Goal: Task Accomplishment & Management: Manage account settings

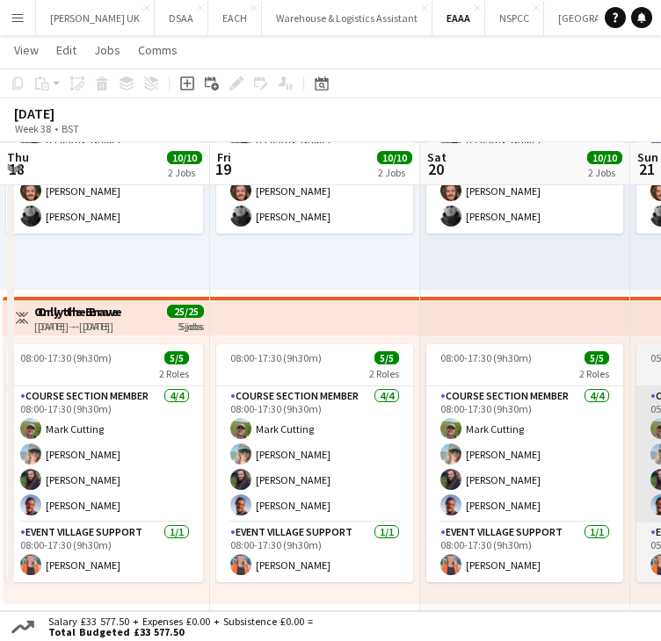
scroll to position [0, 591]
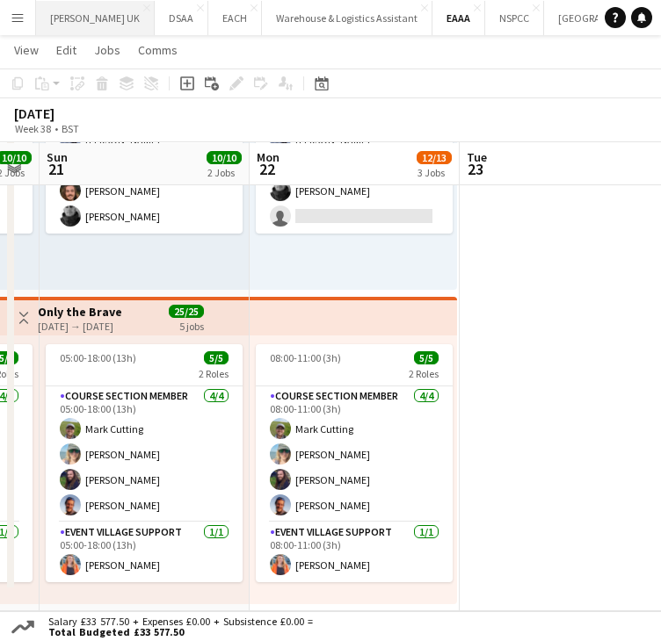
click at [85, 18] on button "[PERSON_NAME] UK Close" at bounding box center [95, 18] width 119 height 34
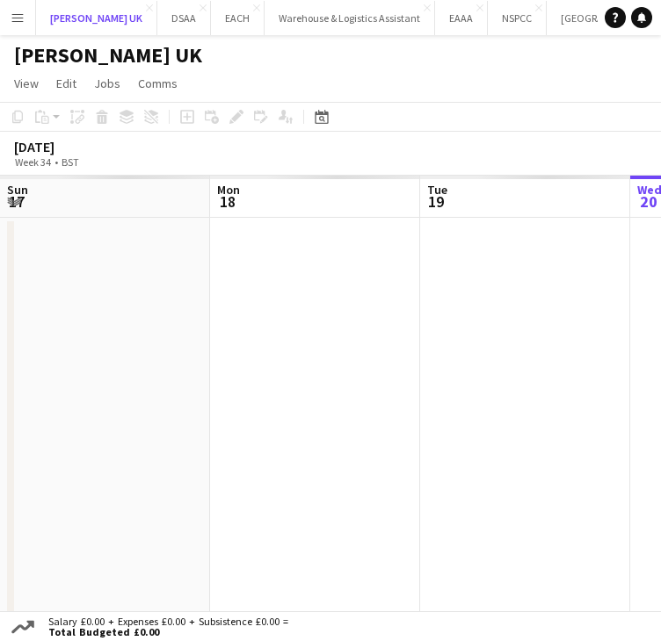
scroll to position [0, 420]
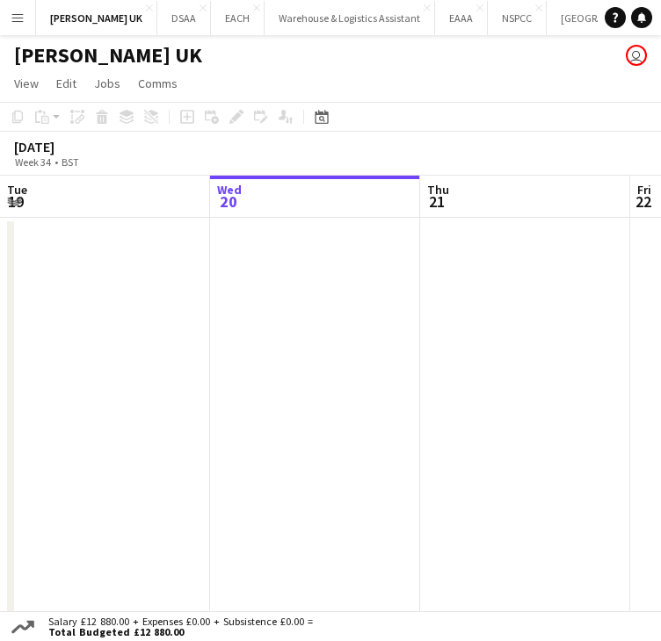
click at [25, 13] on button "Menu" at bounding box center [17, 17] width 35 height 35
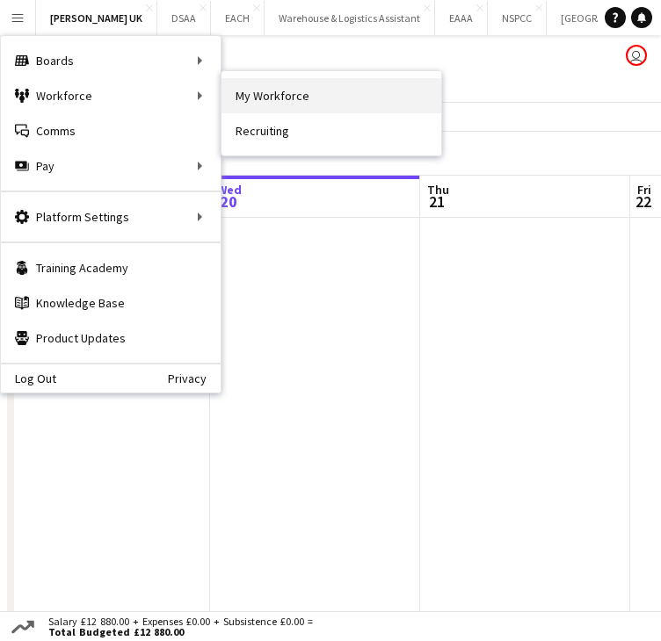
click at [261, 94] on link "My Workforce" at bounding box center [331, 95] width 220 height 35
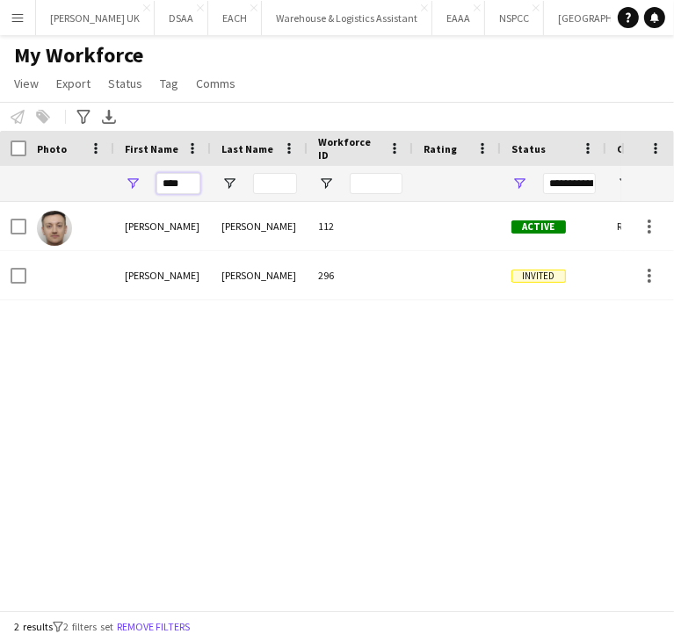
click at [174, 183] on input "****" at bounding box center [178, 183] width 44 height 21
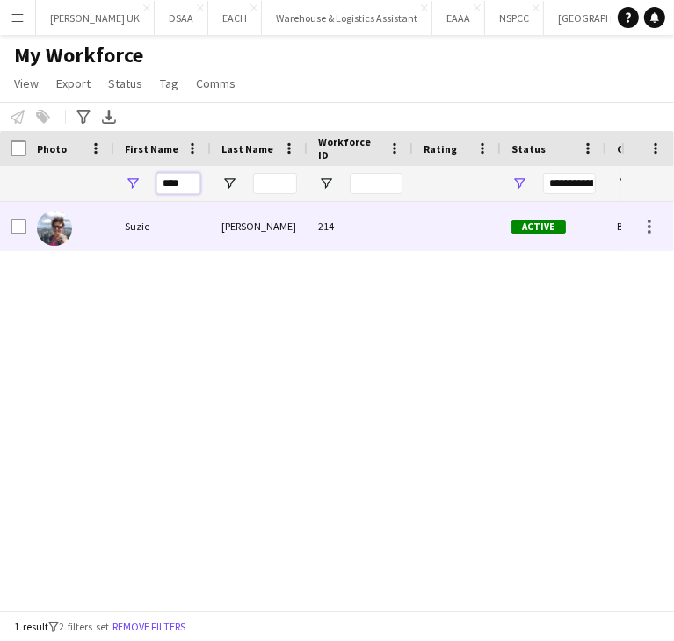
type input "****"
click at [155, 221] on div "Suzie" at bounding box center [162, 226] width 97 height 48
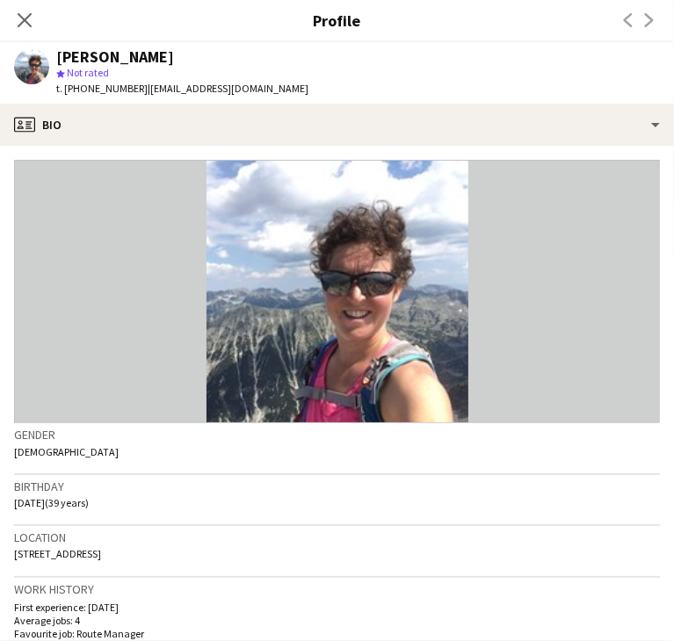
drag, startPoint x: 138, startPoint y: 89, endPoint x: 83, endPoint y: 89, distance: 55.4
click at [83, 89] on span "t. [PHONE_NUMBER]" at bounding box center [101, 88] width 91 height 13
copy span "07533212416"
click at [25, 18] on icon at bounding box center [24, 19] width 17 height 17
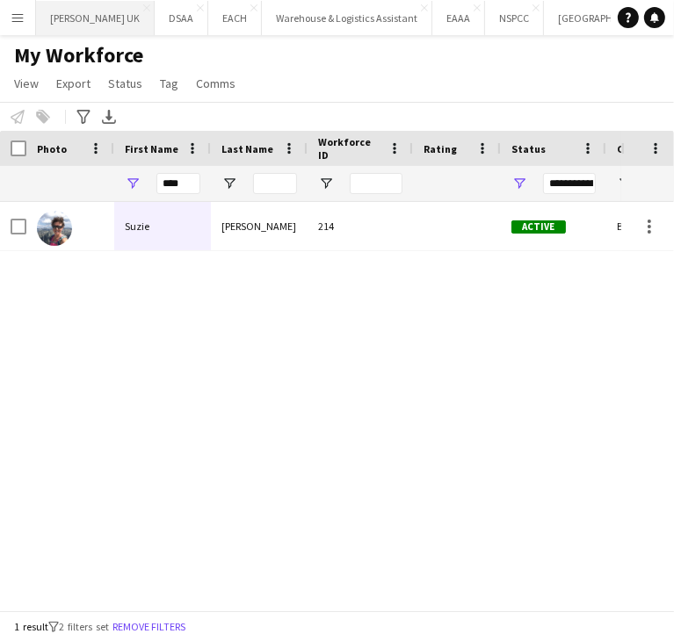
click at [90, 18] on button "[PERSON_NAME] UK Close" at bounding box center [95, 18] width 119 height 34
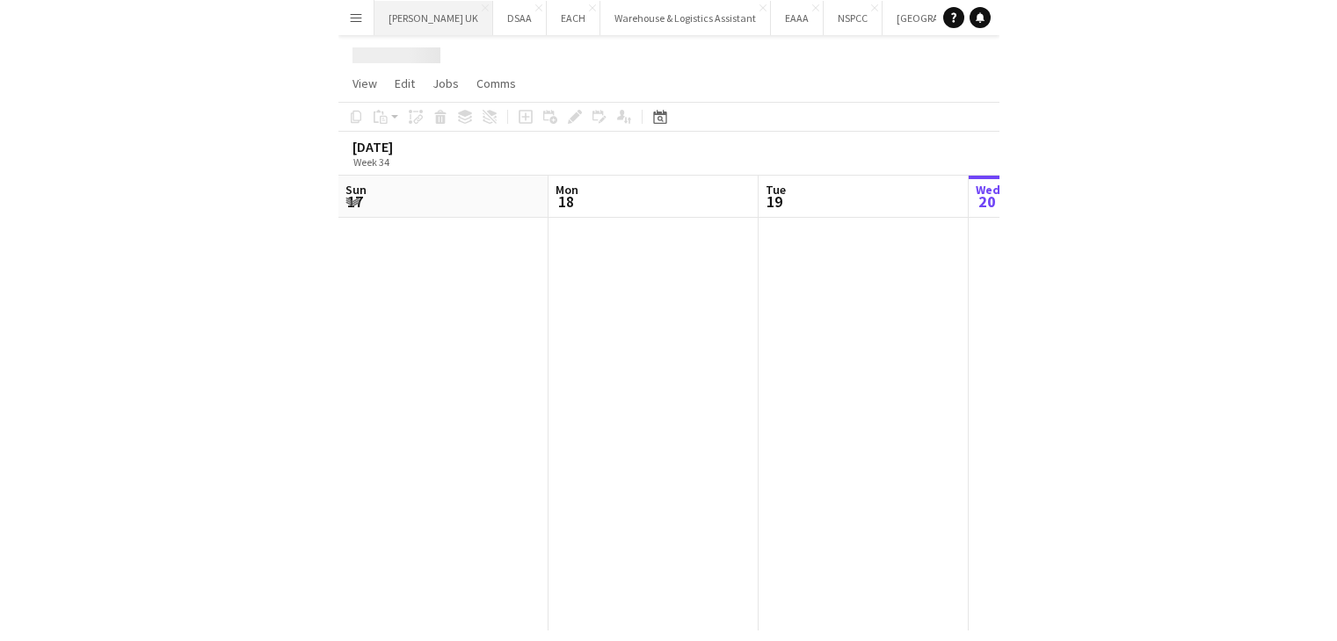
scroll to position [0, 420]
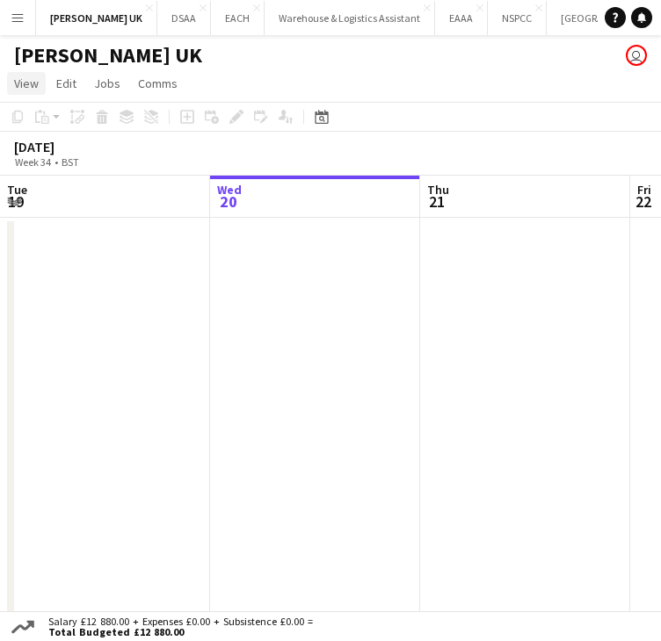
click at [35, 83] on span "View" at bounding box center [26, 84] width 25 height 16
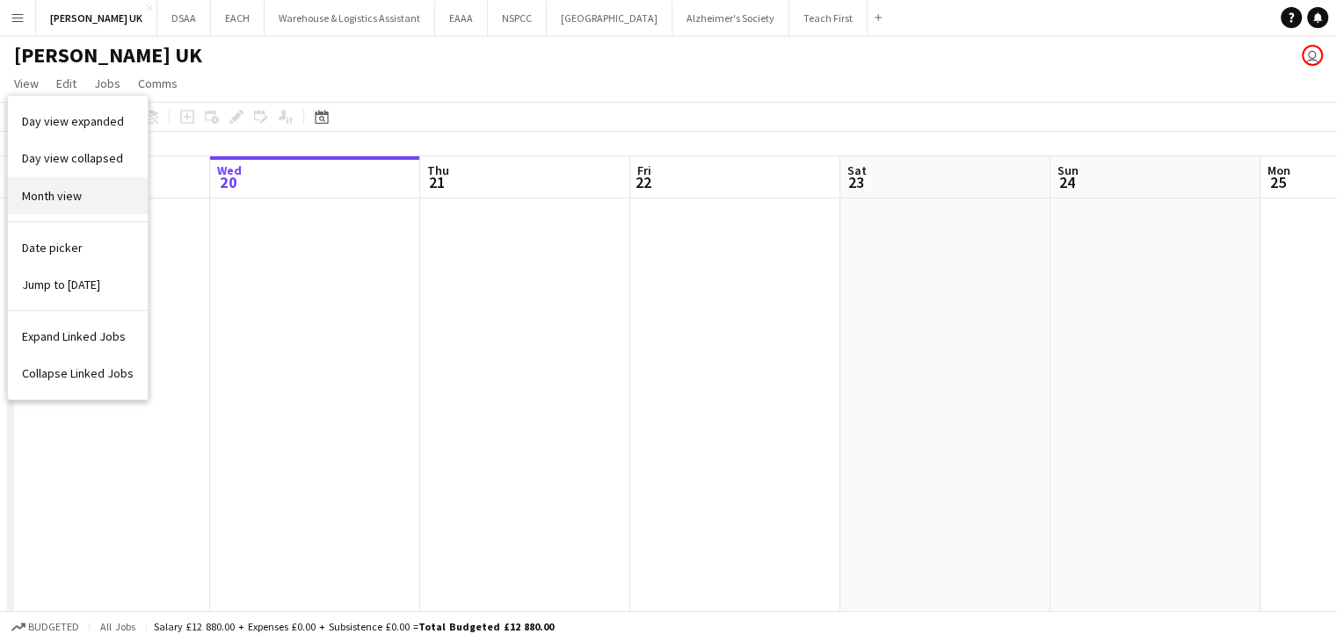
click at [52, 195] on span "Month view" at bounding box center [52, 196] width 60 height 16
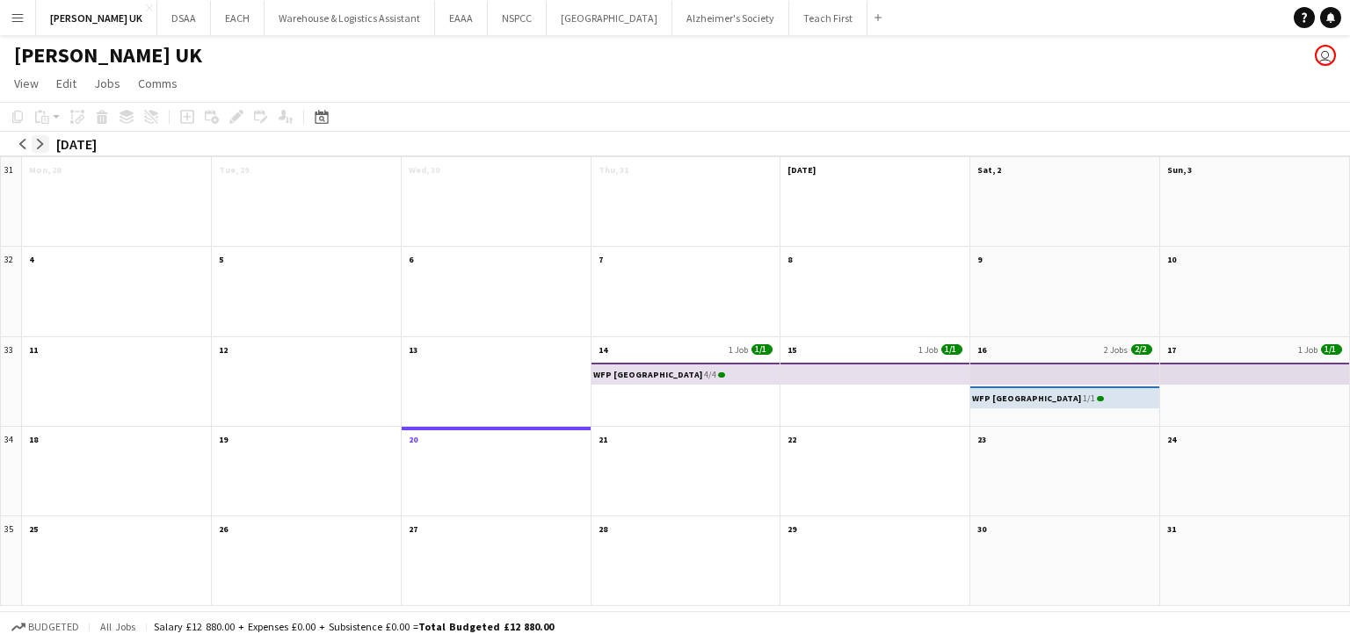
click at [42, 141] on app-icon "arrow-right" at bounding box center [40, 144] width 11 height 11
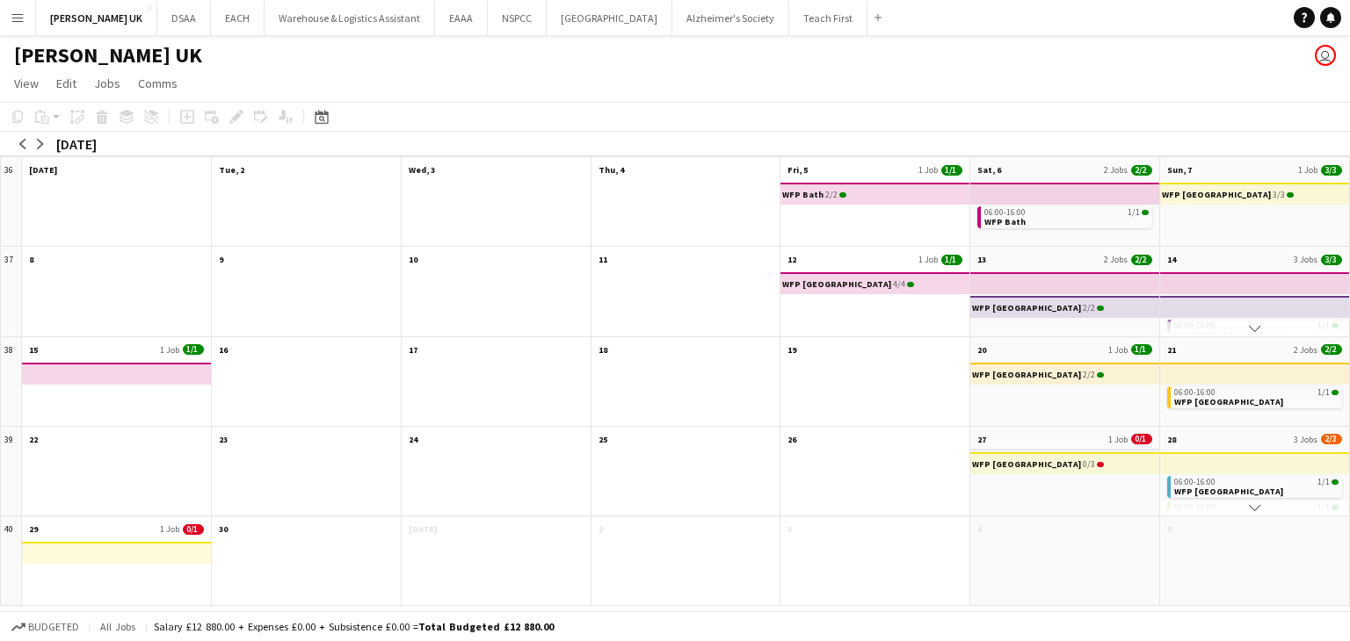
click at [660, 438] on app-month-view-date-header "27 1 Job 0/1" at bounding box center [1064, 438] width 189 height 22
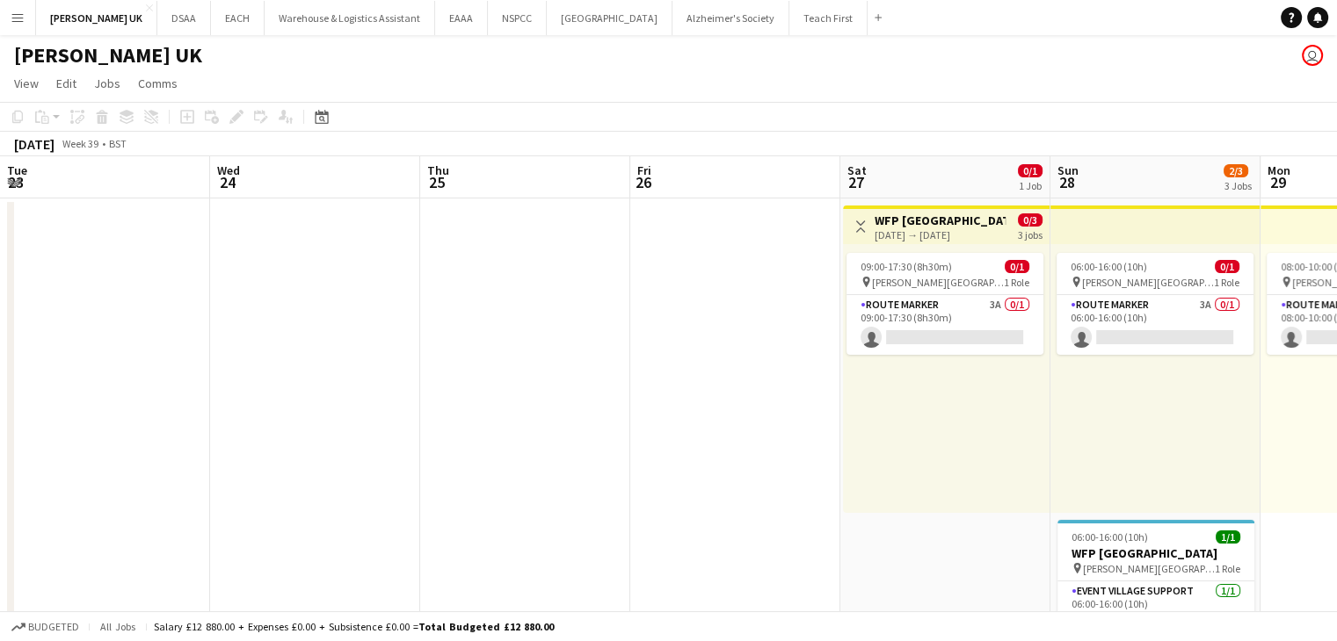
scroll to position [0, 605]
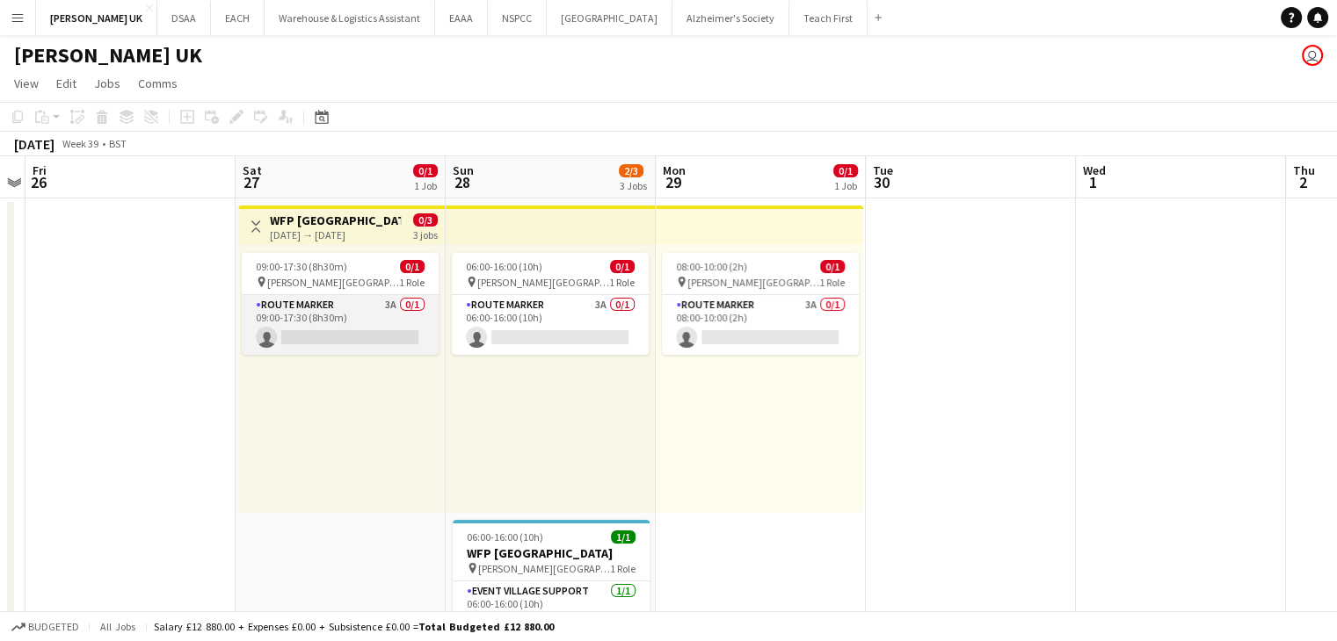
click at [358, 308] on app-card-role "Route Marker 3A 0/1 09:00-17:30 (8h30m) single-neutral-actions" at bounding box center [340, 325] width 197 height 60
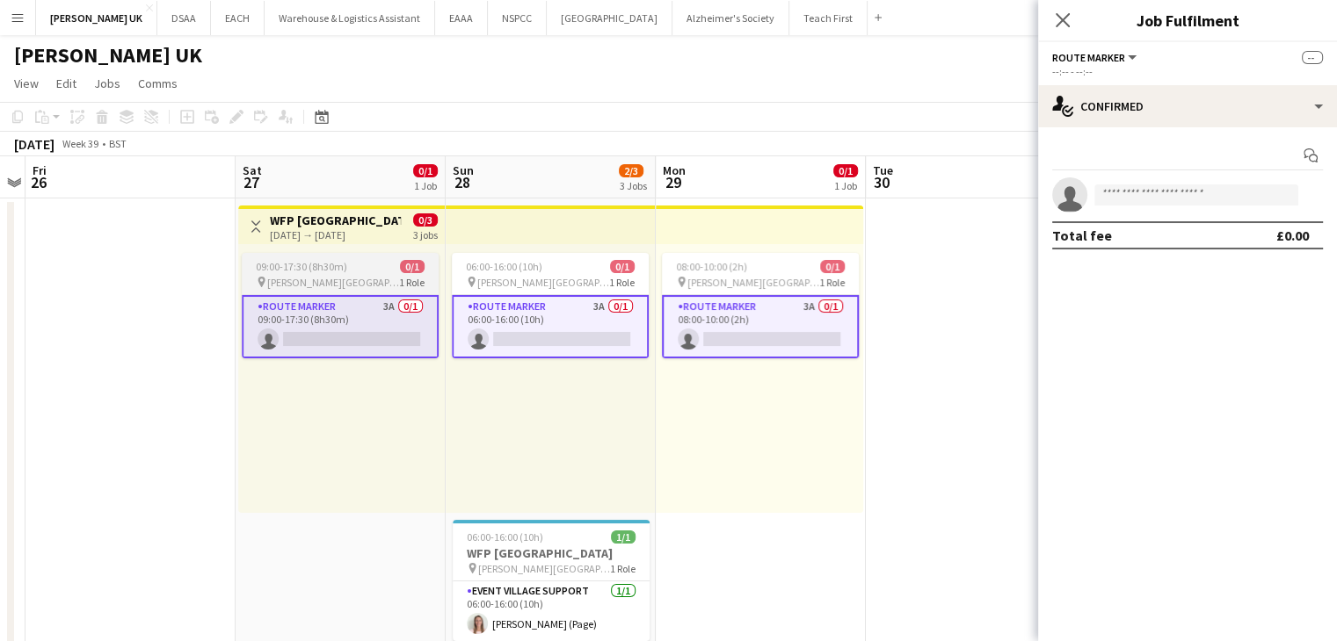
click at [357, 275] on div "pin [PERSON_NAME][GEOGRAPHIC_DATA] 1 Role" at bounding box center [340, 282] width 197 height 14
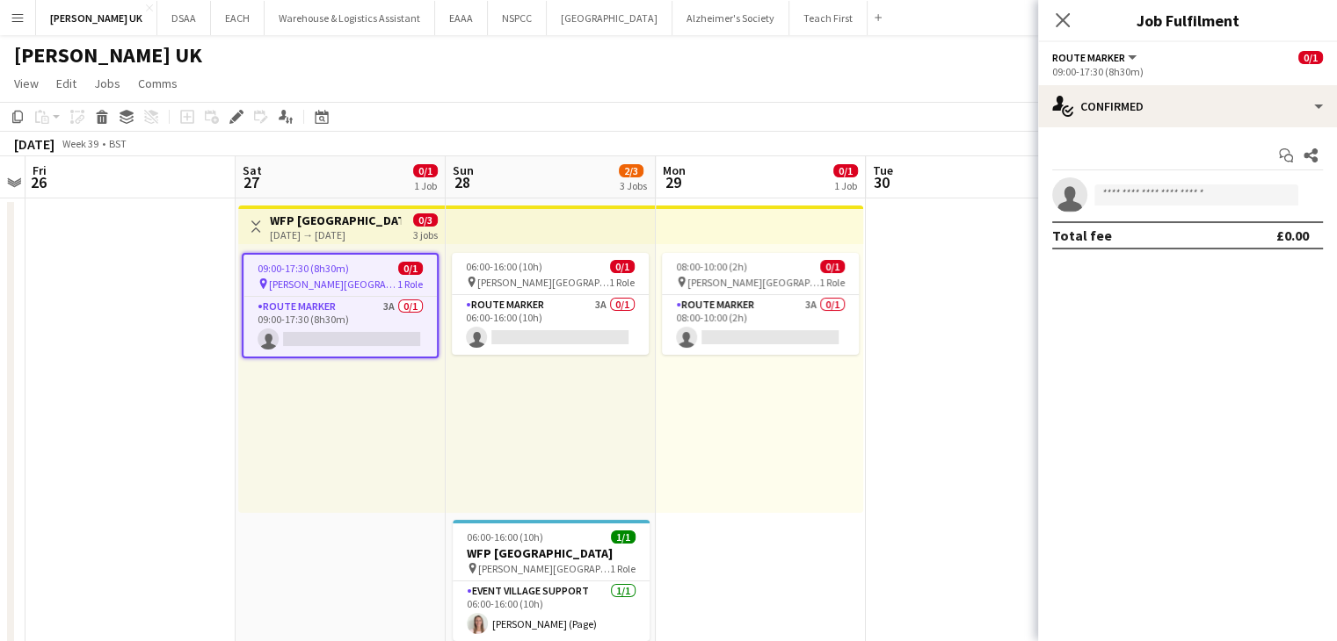
click at [364, 228] on div "[DATE] → [DATE]" at bounding box center [335, 234] width 131 height 13
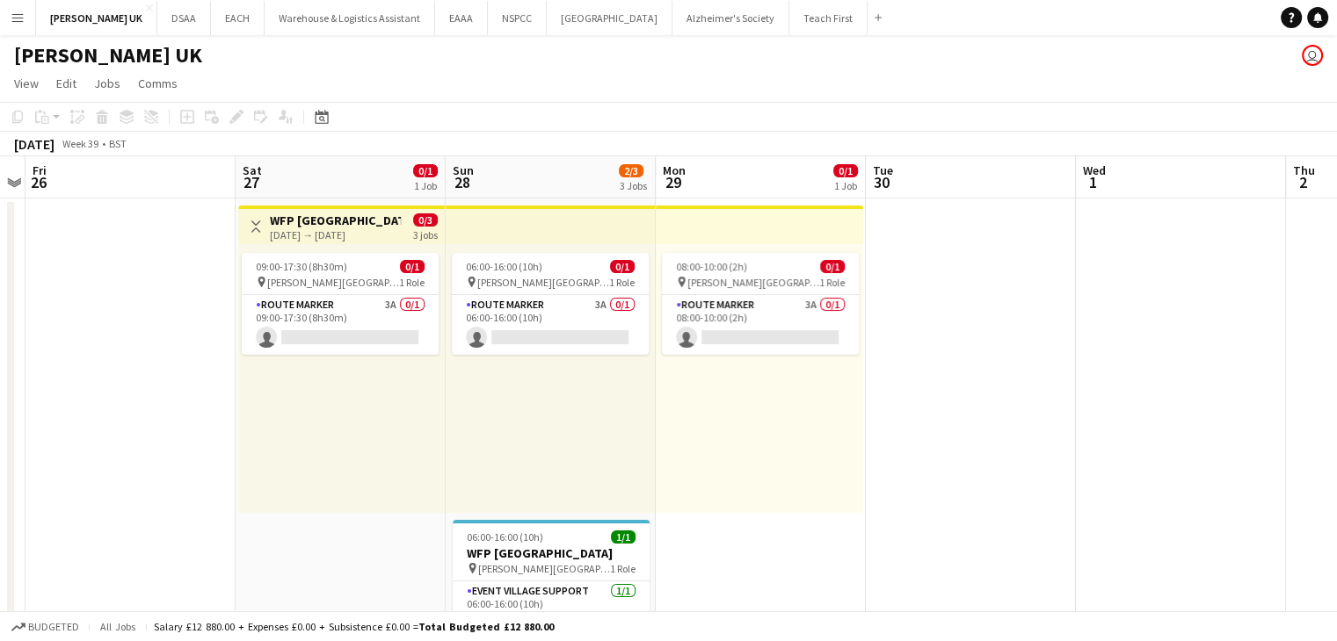
click at [364, 228] on div "[DATE] → [DATE]" at bounding box center [335, 234] width 131 height 13
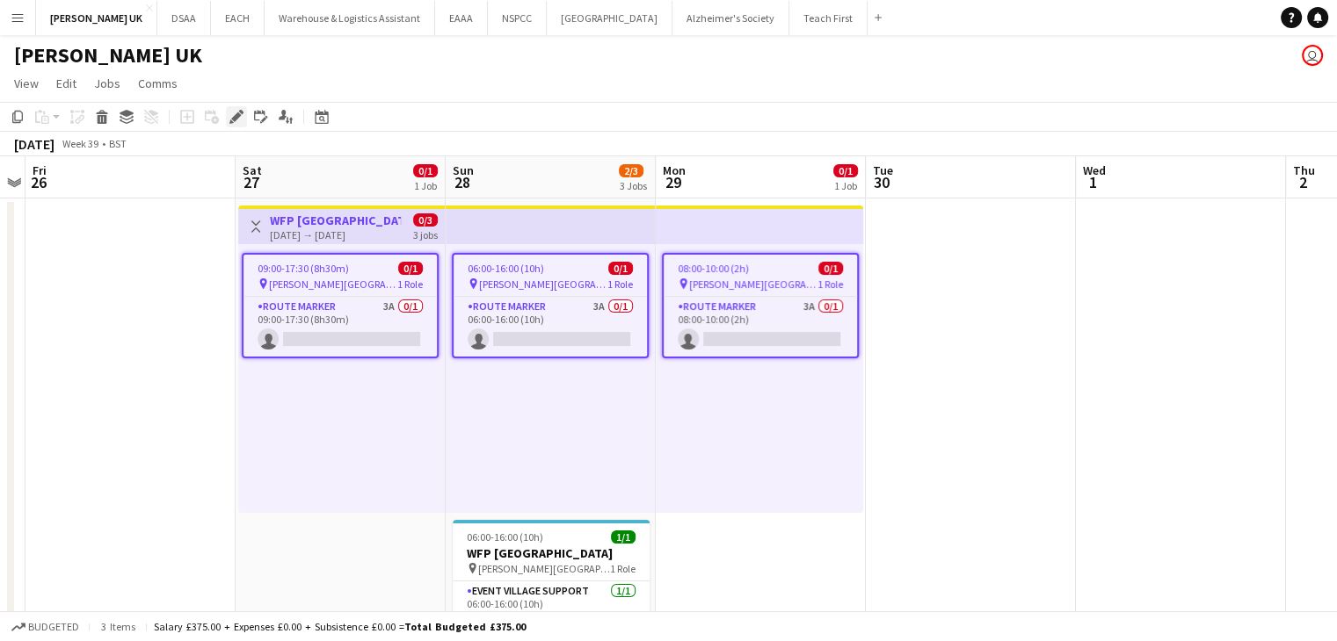
click at [232, 120] on icon "Edit" at bounding box center [236, 117] width 14 height 14
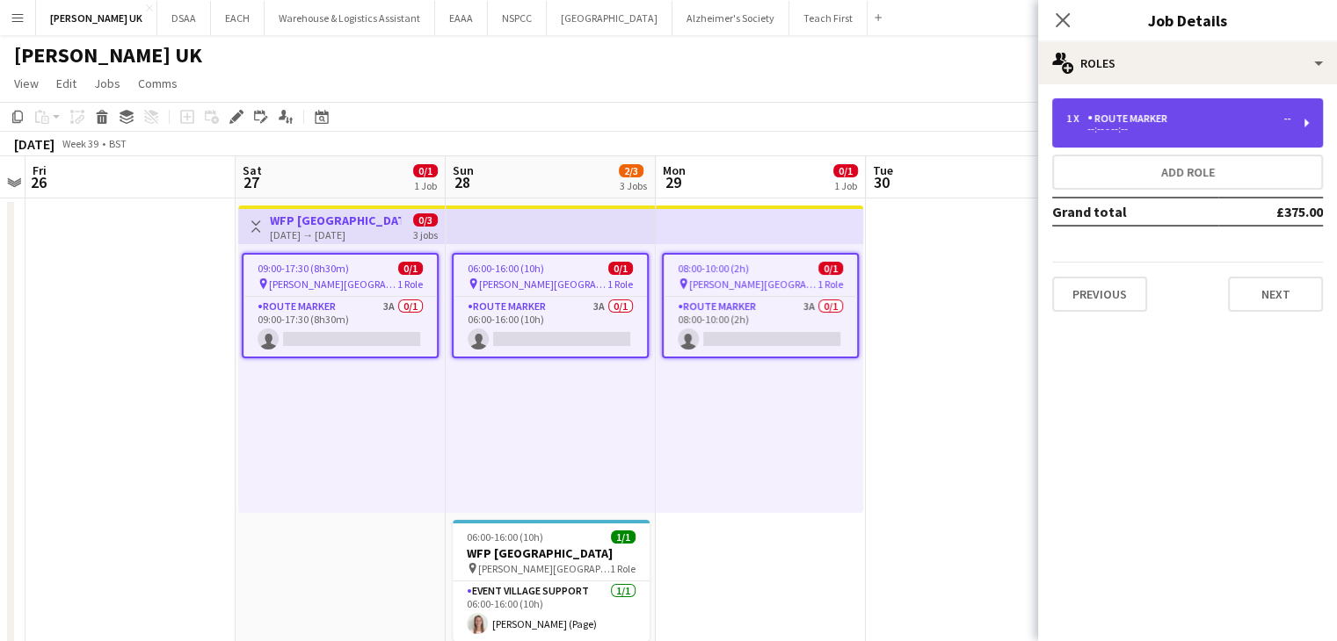
click at [660, 126] on div "--:-- - --:--" at bounding box center [1178, 129] width 224 height 9
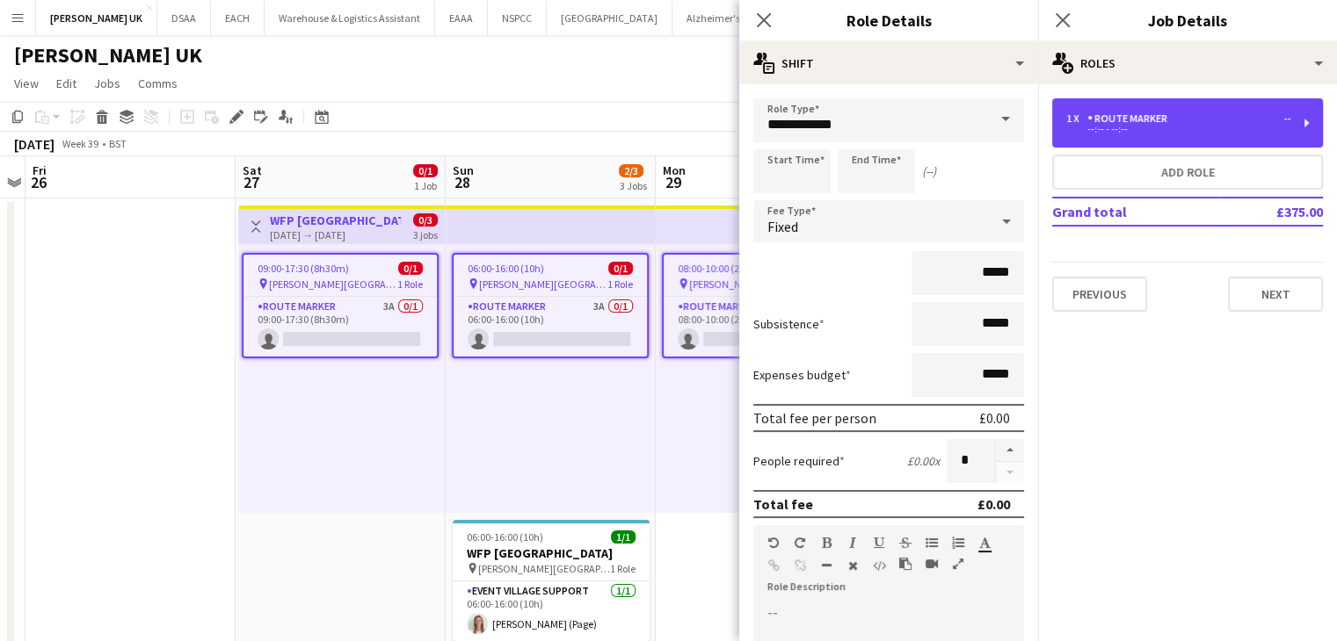
scroll to position [0, 0]
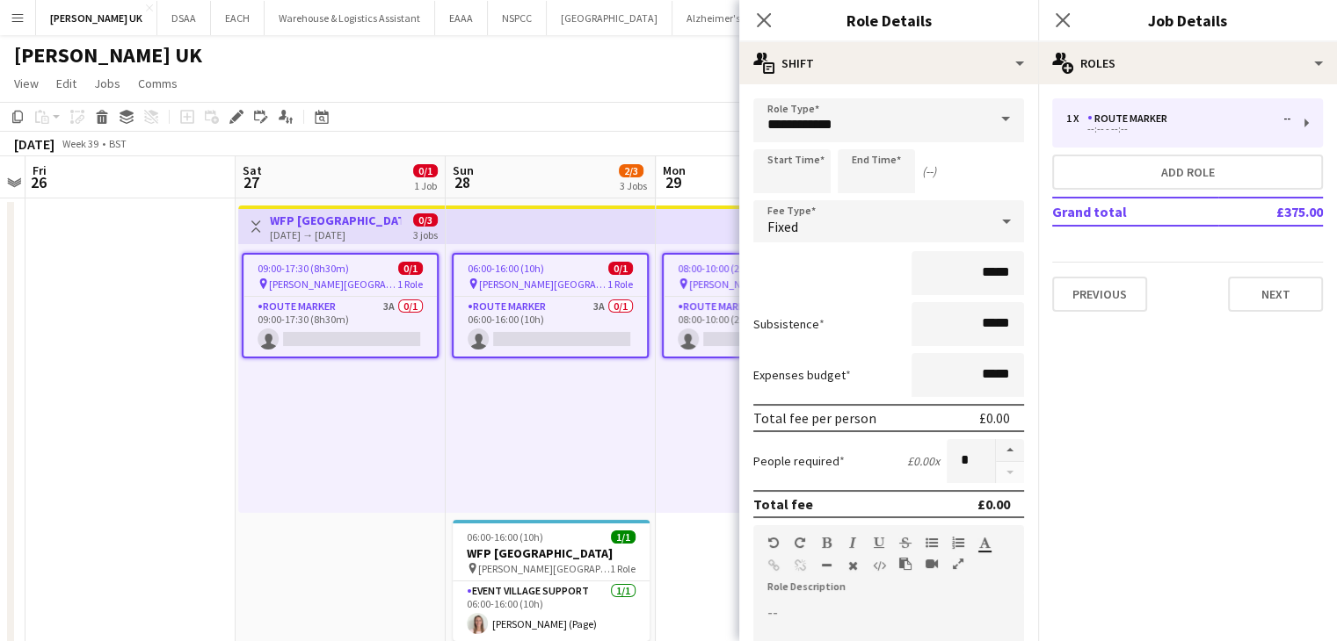
click at [541, 166] on app-board-header-date "Sun 28 2/3 3 Jobs" at bounding box center [551, 177] width 210 height 42
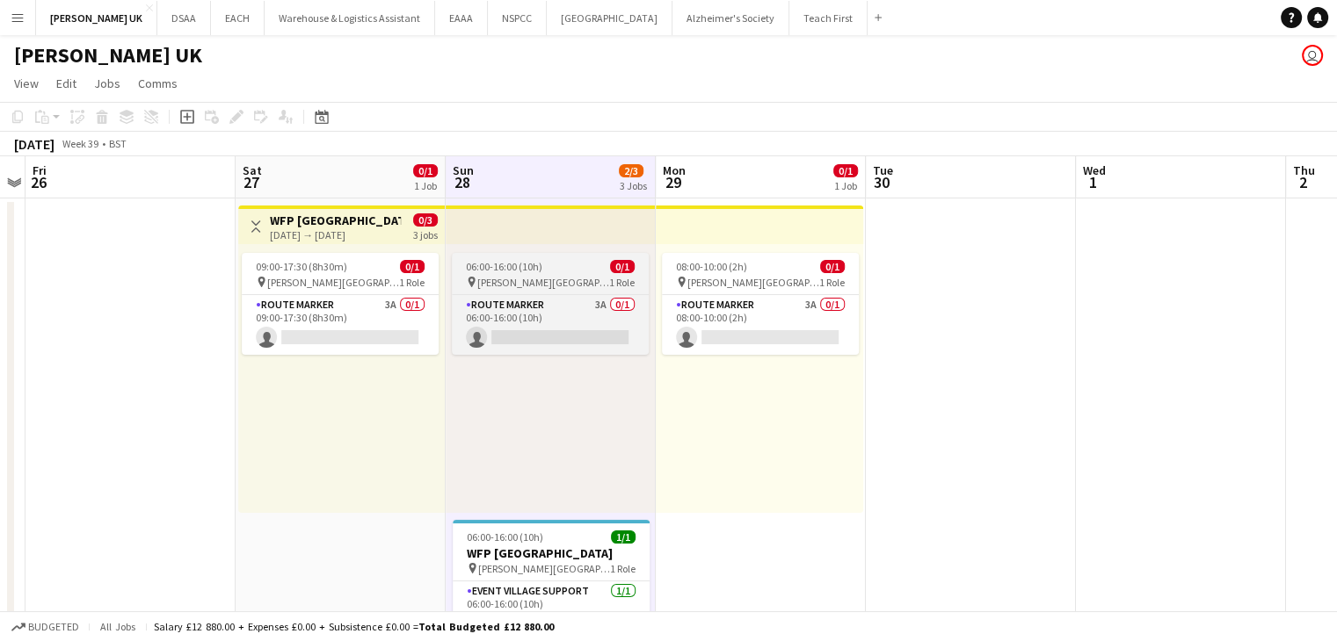
click at [555, 289] on div "pin [PERSON_NAME][GEOGRAPHIC_DATA] 1 Role" at bounding box center [550, 282] width 197 height 14
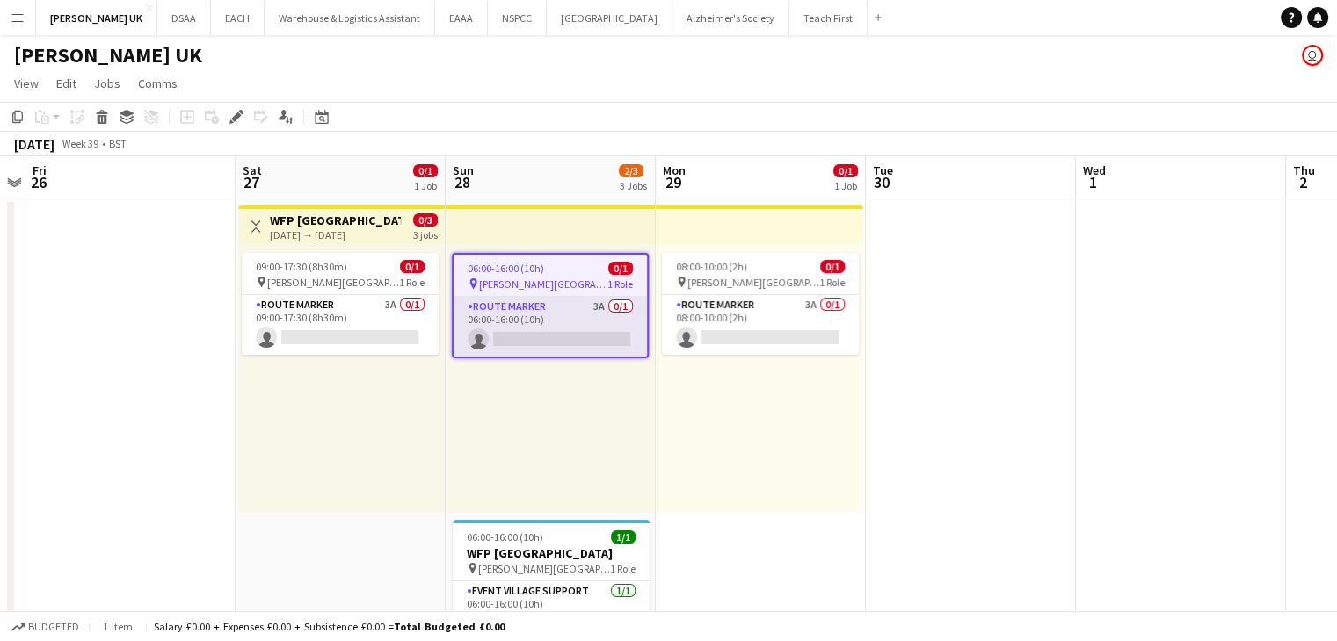
click at [553, 312] on app-card-role "Route Marker 3A 0/1 06:00-16:00 (10h) single-neutral-actions" at bounding box center [549, 327] width 193 height 60
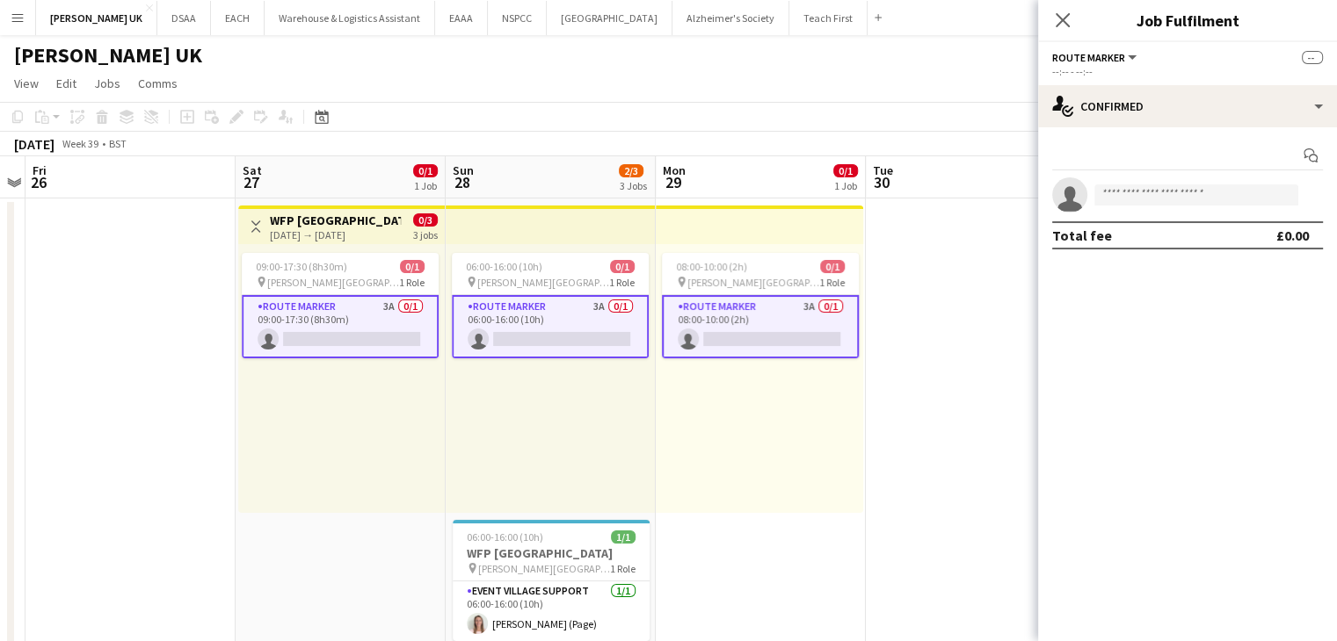
scroll to position [0, 607]
click at [545, 317] on app-card-role "Route Marker 3A 0/1 06:00-16:00 (10h) single-neutral-actions" at bounding box center [547, 326] width 197 height 63
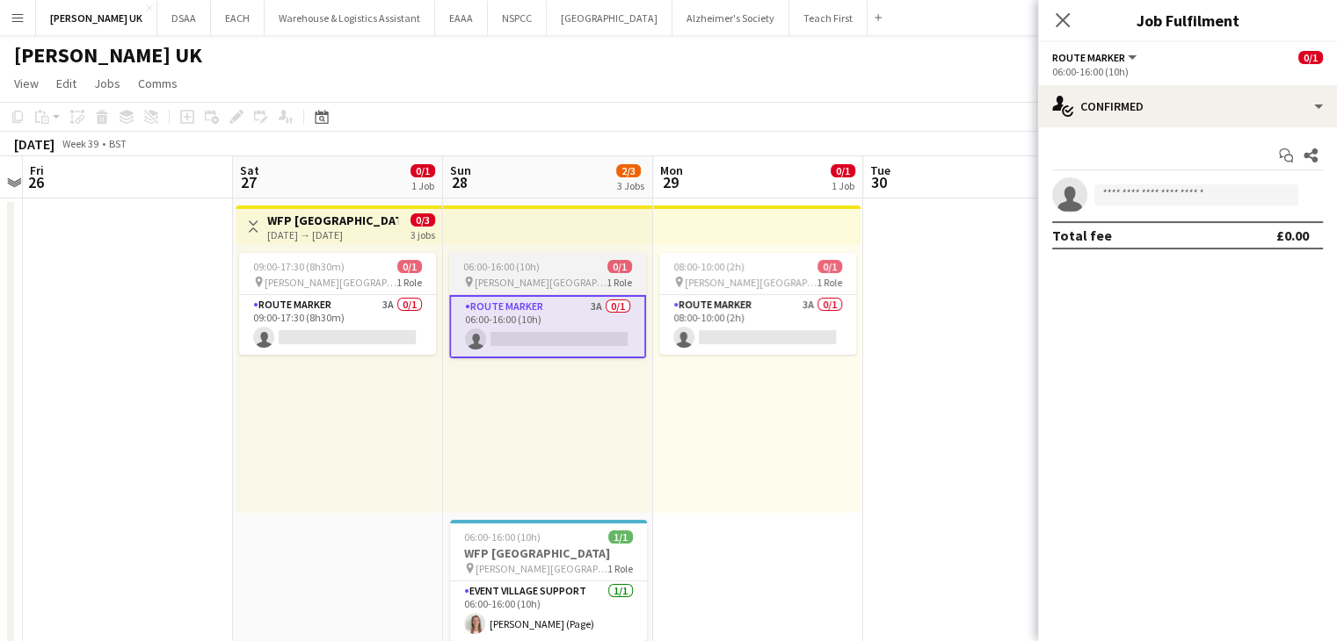
click at [530, 271] on span "06:00-16:00 (10h)" at bounding box center [501, 266] width 76 height 13
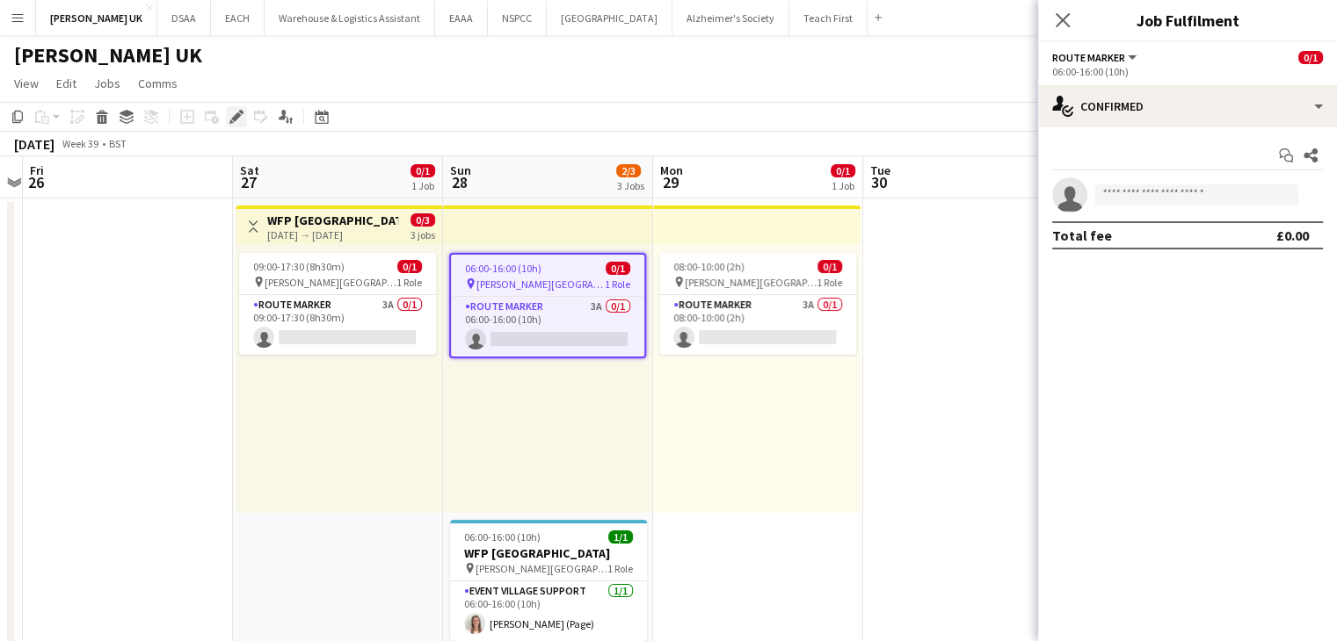
click at [235, 118] on icon at bounding box center [236, 117] width 10 height 10
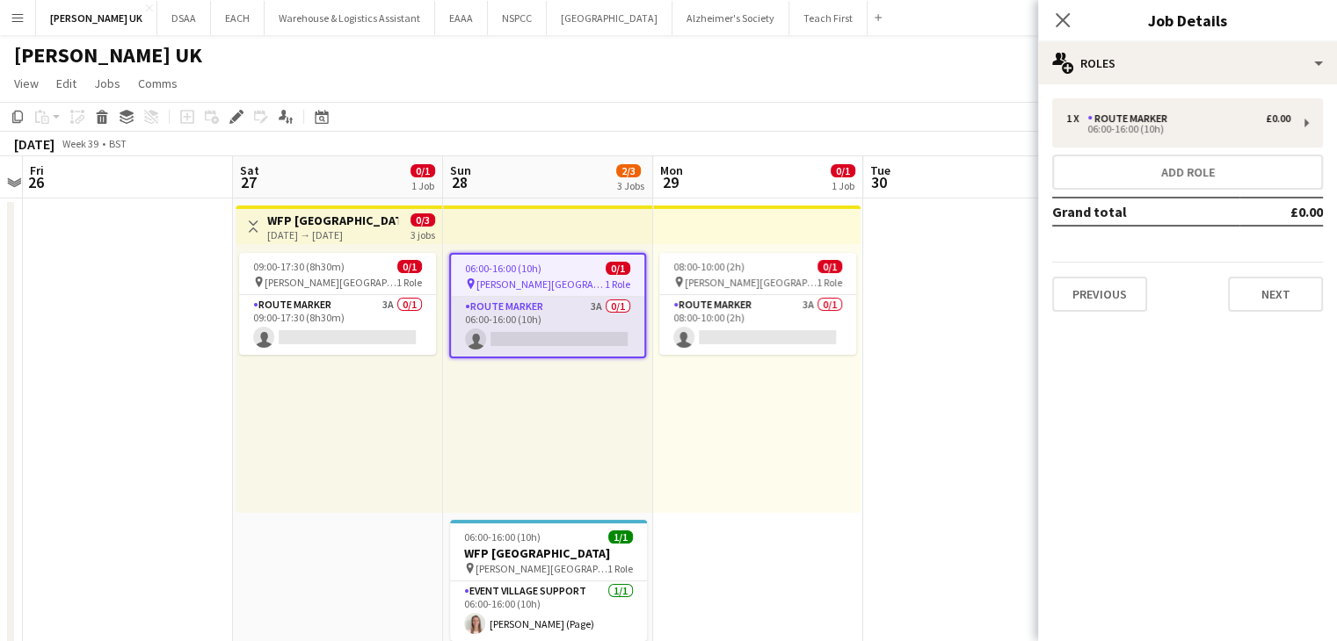
click at [514, 318] on app-card-role "Route Marker 3A 0/1 06:00-16:00 (10h) single-neutral-actions" at bounding box center [547, 327] width 193 height 60
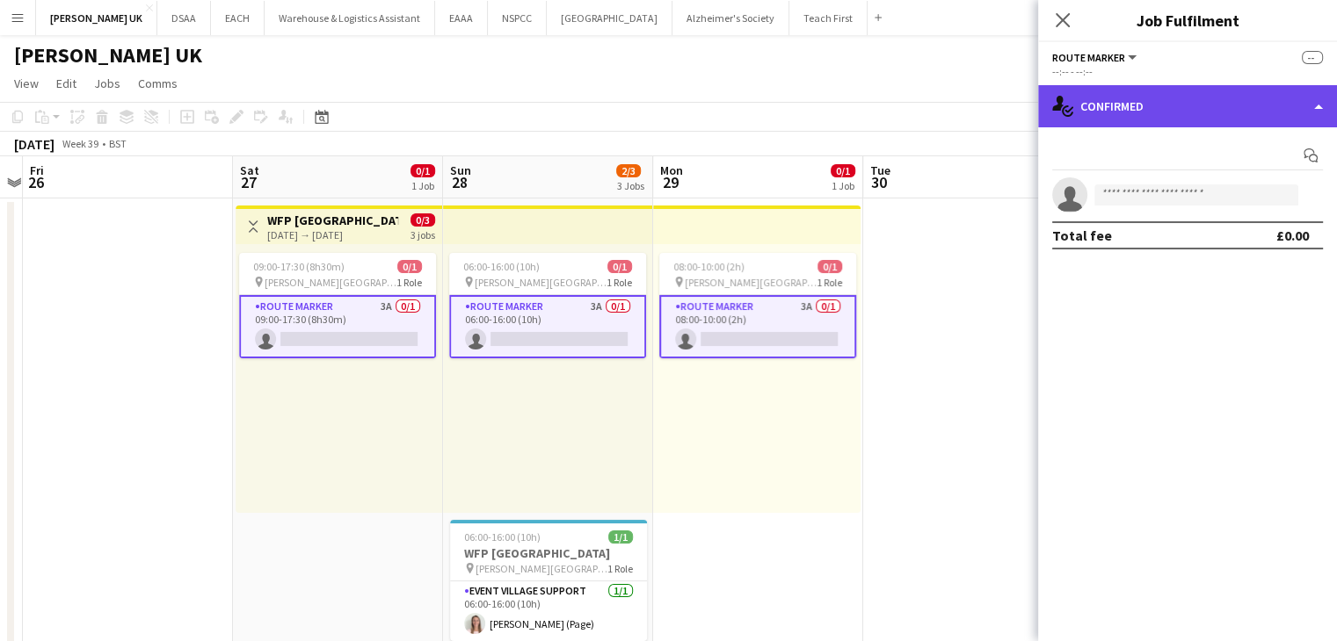
click at [660, 112] on div "single-neutral-actions-check-2 Confirmed" at bounding box center [1187, 106] width 299 height 42
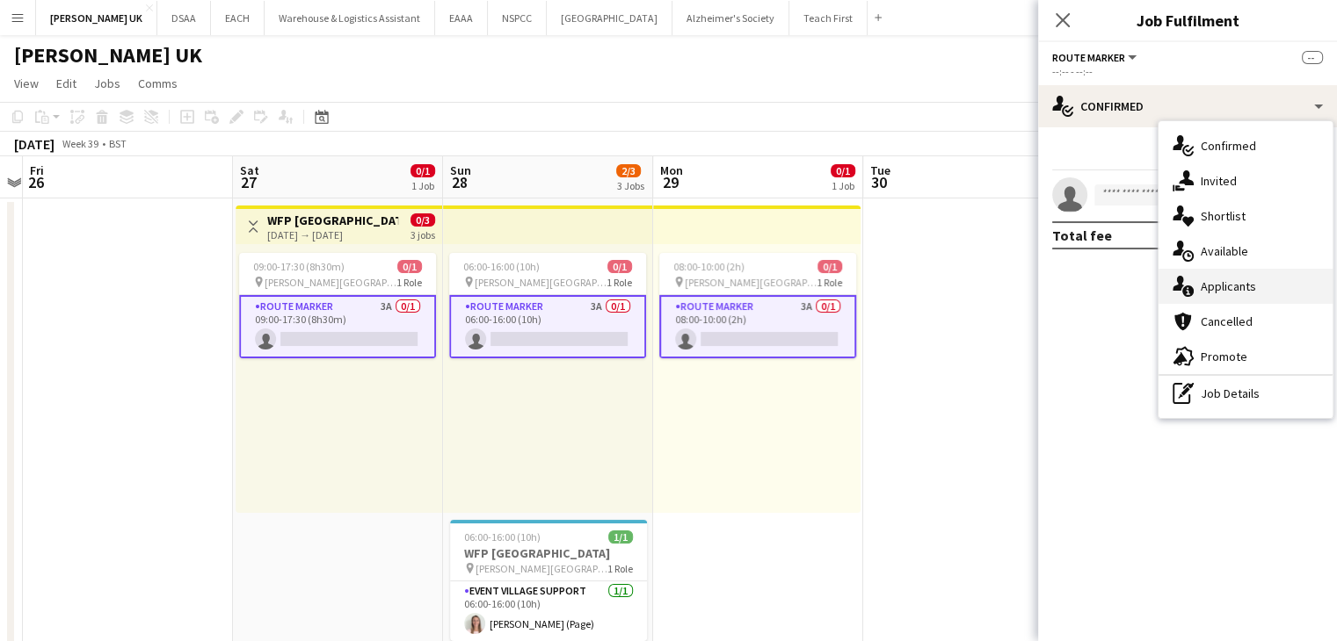
click at [660, 293] on div "single-neutral-actions-information Applicants" at bounding box center [1245, 286] width 174 height 35
